Goal: Transaction & Acquisition: Book appointment/travel/reservation

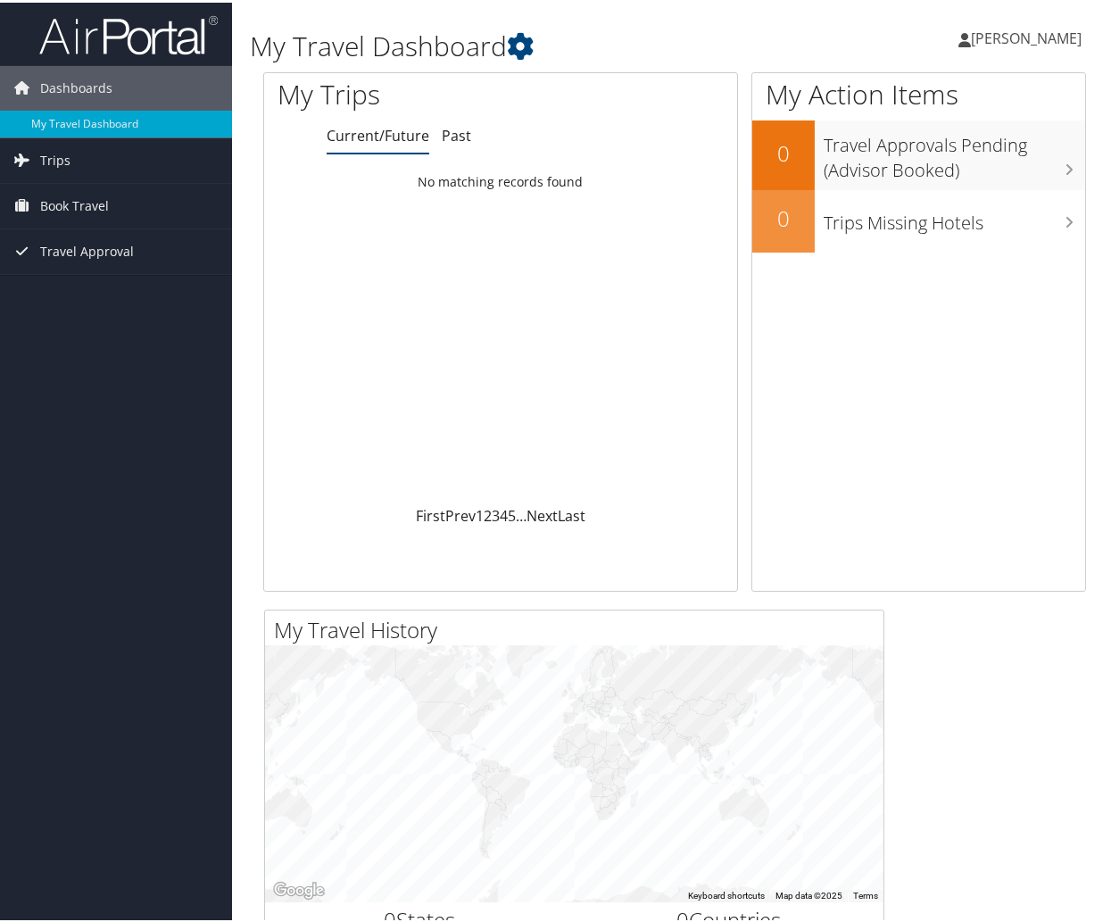
drag, startPoint x: 985, startPoint y: 0, endPoint x: 665, endPoint y: 54, distance: 324.2
click at [665, 54] on h1 "My Travel Dashboard" at bounding box center [533, 43] width 567 height 37
click at [78, 199] on span "Book Travel" at bounding box center [74, 203] width 69 height 45
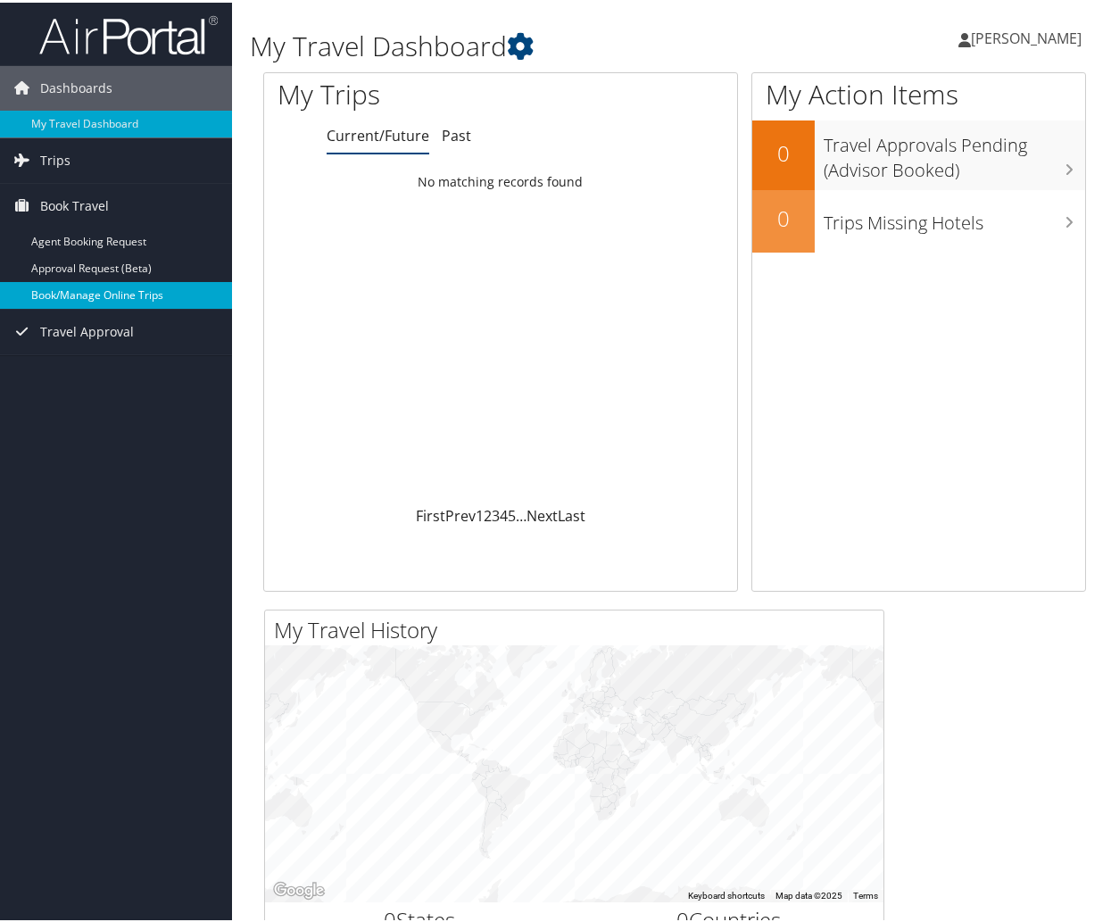
click at [65, 289] on link "Book/Manage Online Trips" at bounding box center [116, 292] width 232 height 27
